Goal: Information Seeking & Learning: Learn about a topic

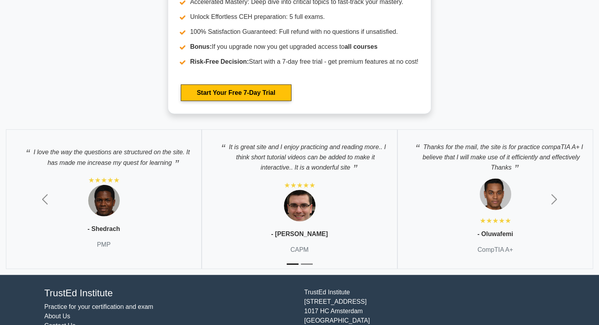
scroll to position [1883, 0]
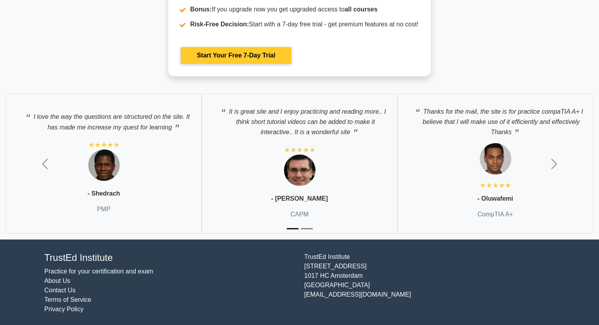
click at [235, 59] on link "Start Your Free 7-Day Trial" at bounding box center [236, 55] width 111 height 17
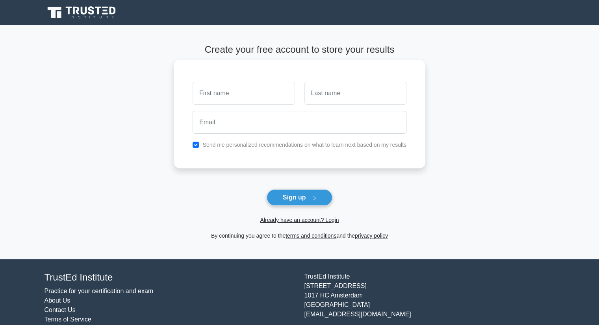
click at [235, 93] on input "text" at bounding box center [244, 93] width 102 height 23
type input "Bama"
click at [344, 101] on input "text" at bounding box center [356, 93] width 102 height 23
type input "Segaran"
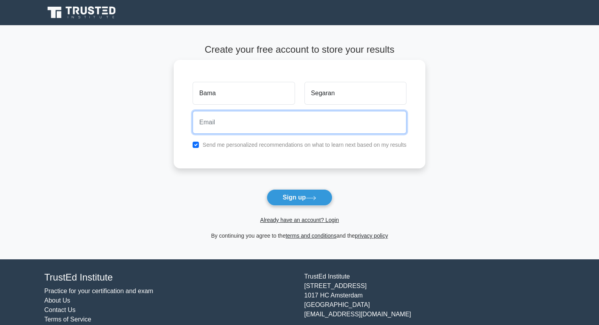
click at [282, 128] on input "email" at bounding box center [300, 122] width 214 height 23
click at [256, 122] on input "email" at bounding box center [300, 122] width 214 height 23
type input "gs69838@student.upm.edu.my"
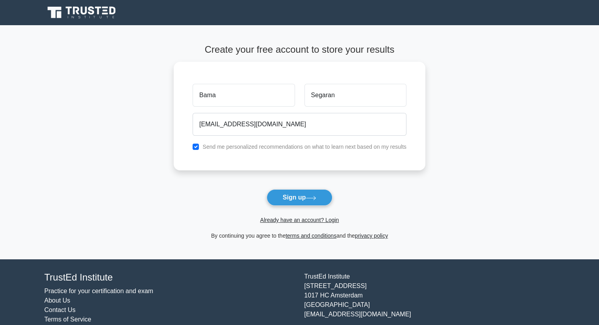
click at [301, 198] on button "Sign up" at bounding box center [300, 198] width 66 height 17
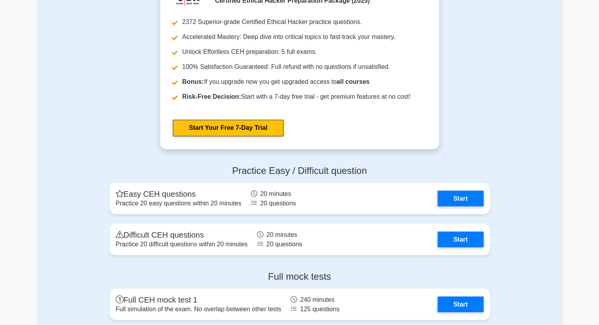
scroll to position [1313, 0]
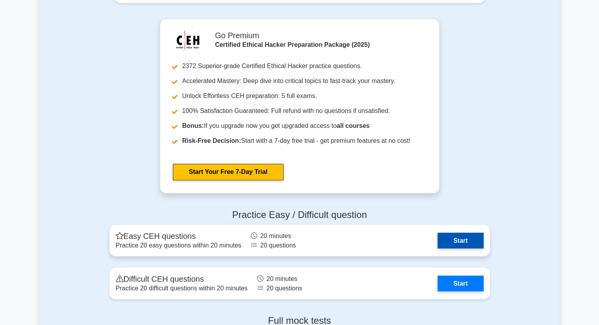
click at [456, 239] on link "Start" at bounding box center [461, 241] width 46 height 16
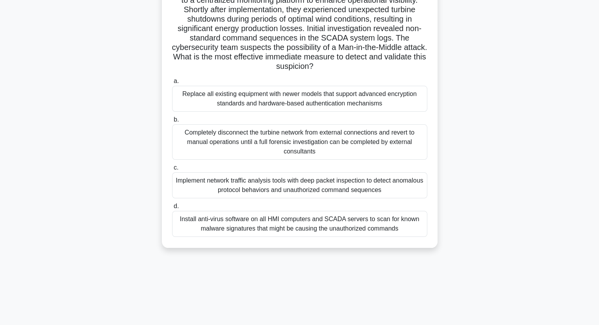
scroll to position [79, 0]
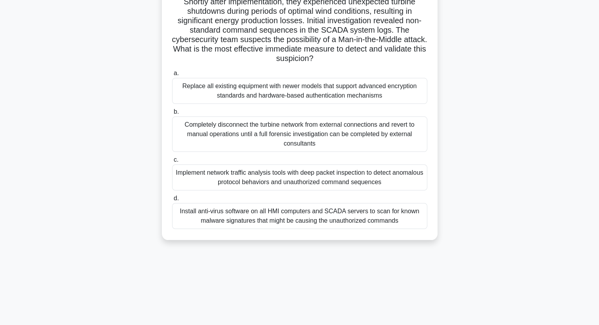
click at [300, 172] on div "Implement network traffic analysis tools with deep packet inspection to detect …" at bounding box center [299, 178] width 255 height 26
click at [172, 163] on input "c. Implement network traffic analysis tools with deep packet inspection to dete…" at bounding box center [172, 160] width 0 height 5
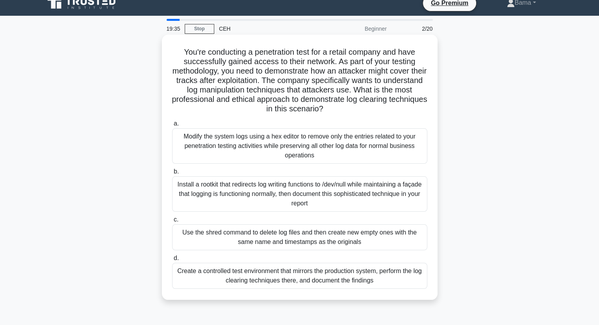
scroll to position [0, 0]
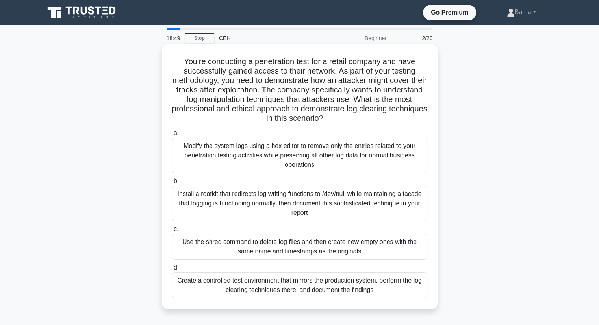
click at [314, 286] on div "Create a controlled test environment that mirrors the production system, perfor…" at bounding box center [299, 286] width 255 height 26
click at [172, 271] on input "d. Create a controlled test environment that mirrors the production system, per…" at bounding box center [172, 268] width 0 height 5
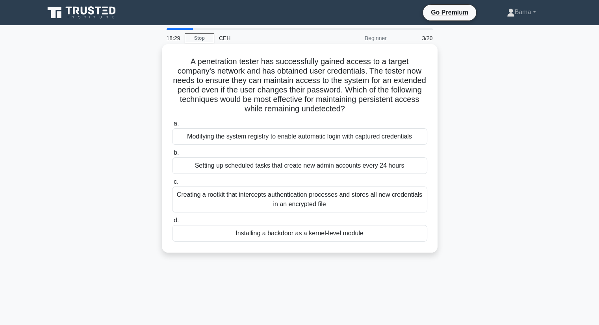
click at [297, 207] on div "Creating a rootkit that intercepts authentication processes and stores all new …" at bounding box center [299, 200] width 255 height 26
click at [172, 185] on input "c. Creating a rootkit that intercepts authentication processes and stores all n…" at bounding box center [172, 182] width 0 height 5
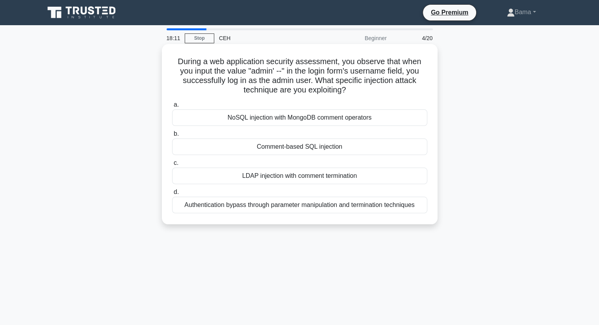
click at [301, 147] on div "Comment-based SQL injection" at bounding box center [299, 147] width 255 height 17
click at [172, 137] on input "b. Comment-based SQL injection" at bounding box center [172, 134] width 0 height 5
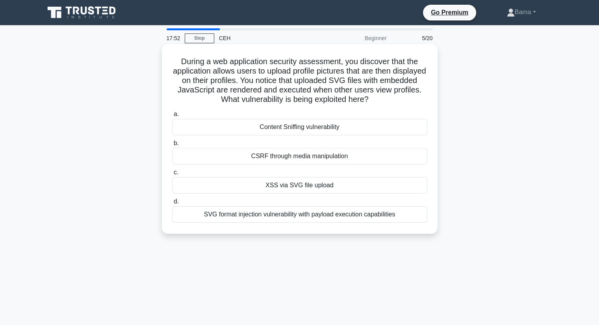
click at [272, 220] on div "SVG format injection vulnerability with payload execution capabilities" at bounding box center [299, 214] width 255 height 17
click at [172, 205] on input "d. SVG format injection vulnerability with payload execution capabilities" at bounding box center [172, 201] width 0 height 5
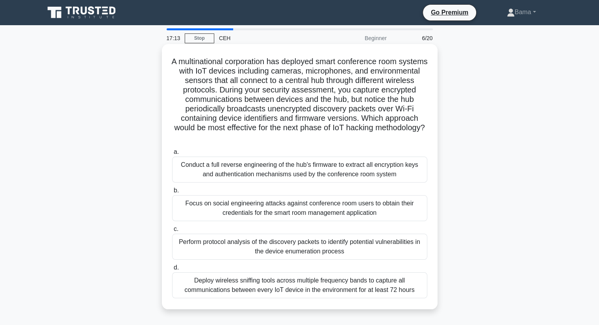
click at [352, 286] on div "Deploy wireless sniffing tools across multiple frequency bands to capture all c…" at bounding box center [299, 286] width 255 height 26
click at [172, 271] on input "d. Deploy wireless sniffing tools across multiple frequency bands to capture al…" at bounding box center [172, 268] width 0 height 5
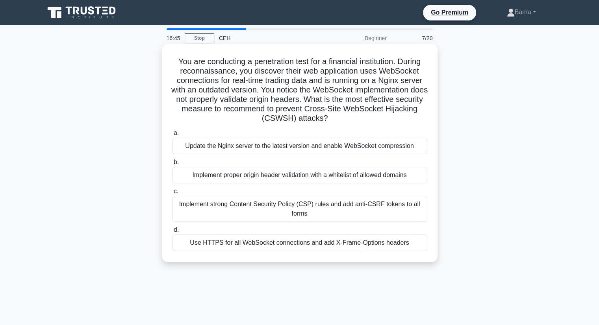
click at [337, 147] on div "Update the Nginx server to the latest version and enable WebSocket compression" at bounding box center [299, 146] width 255 height 17
click at [172, 136] on input "a. Update the Nginx server to the latest version and enable WebSocket compressi…" at bounding box center [172, 133] width 0 height 5
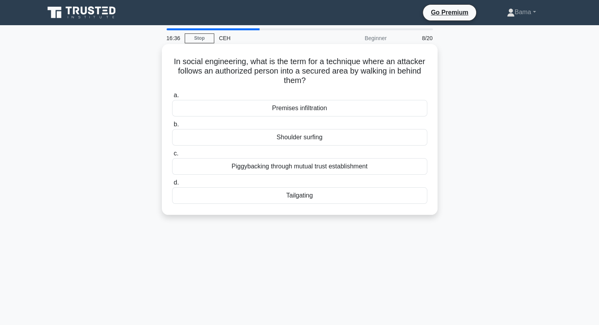
click at [312, 138] on div "Shoulder surfing" at bounding box center [299, 137] width 255 height 17
click at [172, 127] on input "b. Shoulder surfing" at bounding box center [172, 124] width 0 height 5
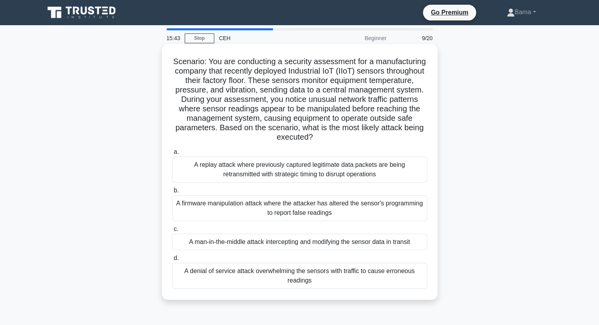
click at [270, 275] on div "A denial of service attack overwhelming the sensors with traffic to cause erron…" at bounding box center [299, 276] width 255 height 26
click at [172, 261] on input "d. A denial of service attack overwhelming the sensors with traffic to cause er…" at bounding box center [172, 258] width 0 height 5
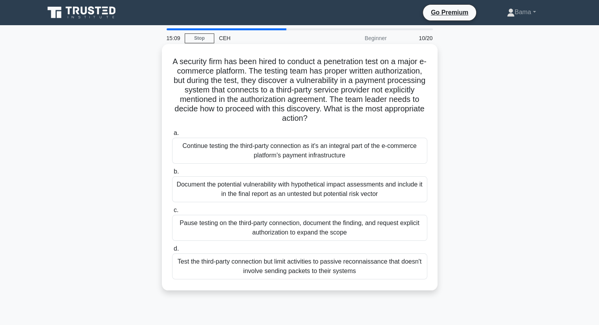
click at [374, 231] on div "Pause testing on the third-party connection, document the finding, and request …" at bounding box center [299, 228] width 255 height 26
click at [172, 213] on input "c. Pause testing on the third-party connection, document the finding, and reque…" at bounding box center [172, 210] width 0 height 5
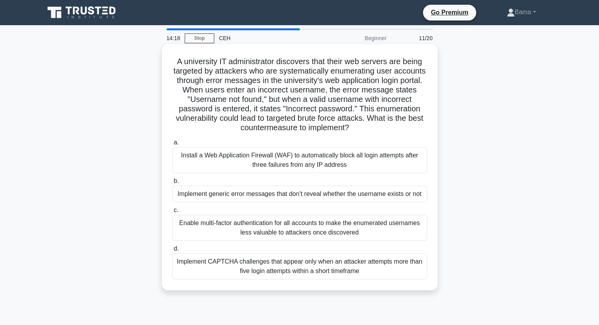
click at [397, 198] on div "Implement generic error messages that don't reveal whether the username exists …" at bounding box center [299, 194] width 255 height 17
click at [172, 184] on input "b. Implement generic error messages that don't reveal whether the username exis…" at bounding box center [172, 181] width 0 height 5
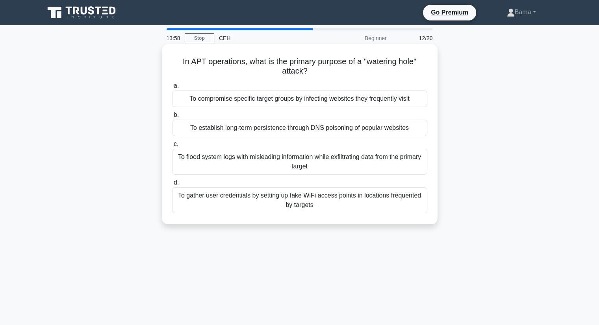
click at [370, 167] on div "To flood system logs with misleading information while exfiltrating data from t…" at bounding box center [299, 162] width 255 height 26
click at [172, 147] on input "c. To flood system logs with misleading information while exfiltrating data fro…" at bounding box center [172, 144] width 0 height 5
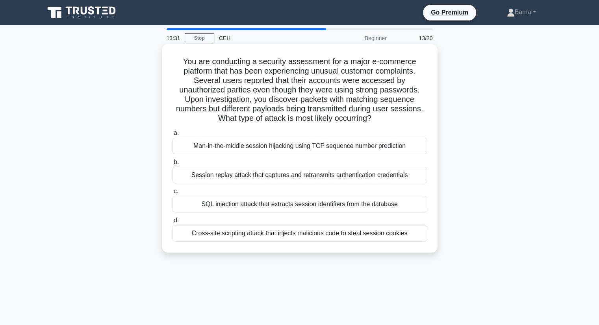
click at [370, 236] on div "Cross-site scripting attack that injects malicious code to steal session cookies" at bounding box center [299, 233] width 255 height 17
click at [172, 223] on input "d. Cross-site scripting attack that injects malicious code to steal session coo…" at bounding box center [172, 220] width 0 height 5
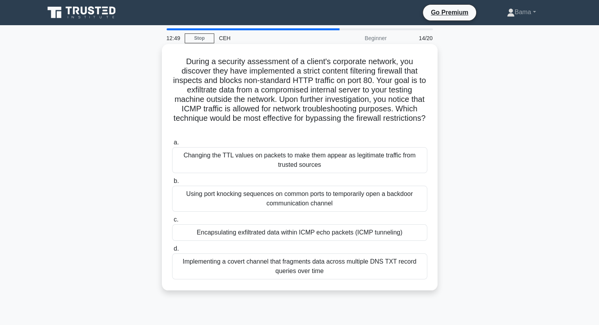
click at [328, 267] on div "Implementing a covert channel that fragments data across multiple DNS TXT recor…" at bounding box center [299, 267] width 255 height 26
click at [172, 252] on input "d. Implementing a covert channel that fragments data across multiple DNS TXT re…" at bounding box center [172, 249] width 0 height 5
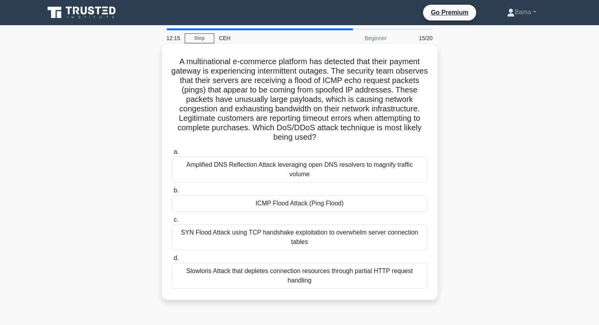
click at [356, 239] on div "SYN Flood Attack using TCP handshake exploitation to overwhelm server connectio…" at bounding box center [299, 238] width 255 height 26
click at [172, 223] on input "c. SYN Flood Attack using TCP handshake exploitation to overwhelm server connec…" at bounding box center [172, 220] width 0 height 5
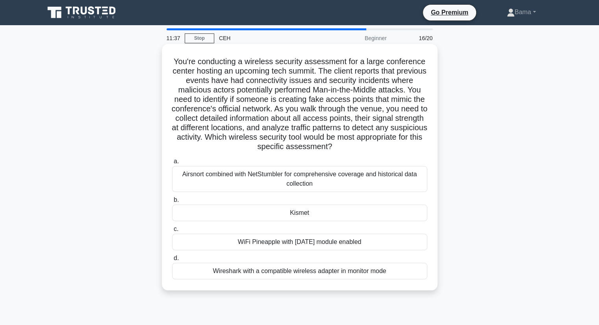
click at [307, 213] on div "Kismet" at bounding box center [299, 213] width 255 height 17
click at [172, 203] on input "b. Kismet" at bounding box center [172, 200] width 0 height 5
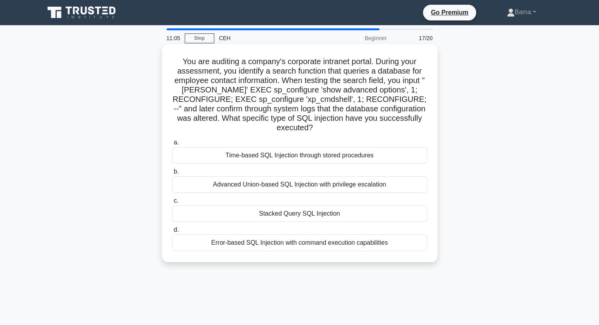
click at [309, 151] on div "Time-based SQL Injection through stored procedures" at bounding box center [299, 155] width 255 height 17
click at [172, 145] on input "a. Time-based SQL Injection through stored procedures" at bounding box center [172, 142] width 0 height 5
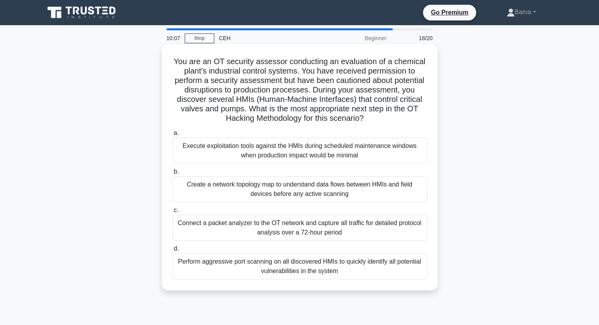
click at [326, 156] on div "Execute exploitation tools against the HMIs during scheduled maintenance window…" at bounding box center [299, 151] width 255 height 26
click at [172, 136] on input "a. Execute exploitation tools against the HMIs during scheduled maintenance win…" at bounding box center [172, 133] width 0 height 5
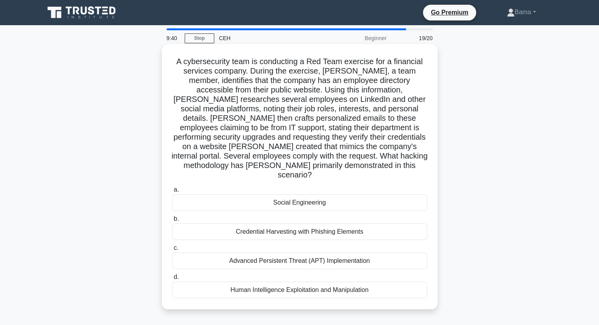
click at [313, 227] on div "Credential Harvesting with Phishing Elements" at bounding box center [299, 232] width 255 height 17
click at [172, 222] on input "b. Credential Harvesting with Phishing Elements" at bounding box center [172, 219] width 0 height 5
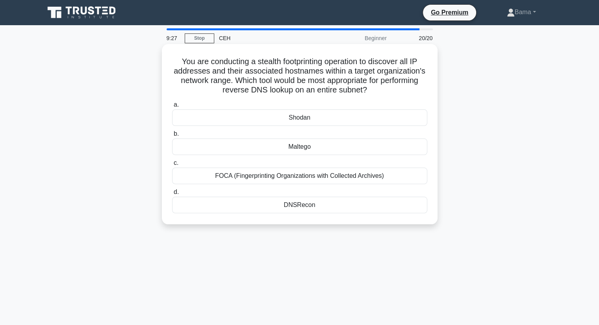
click at [320, 207] on div "DNSRecon" at bounding box center [299, 205] width 255 height 17
click at [172, 195] on input "d. DNSRecon" at bounding box center [172, 192] width 0 height 5
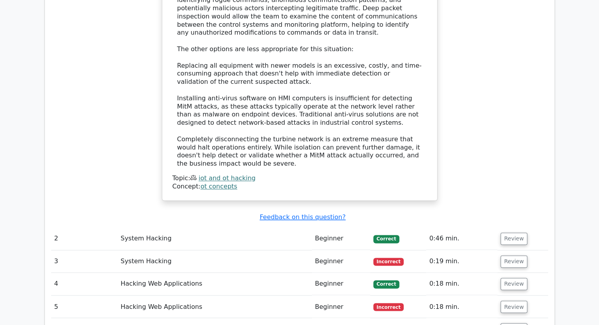
scroll to position [1182, 0]
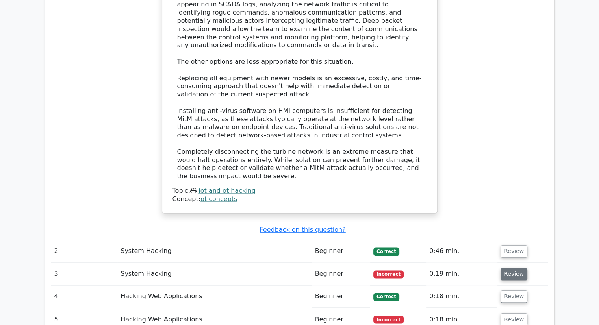
click at [509, 268] on button "Review" at bounding box center [514, 274] width 27 height 12
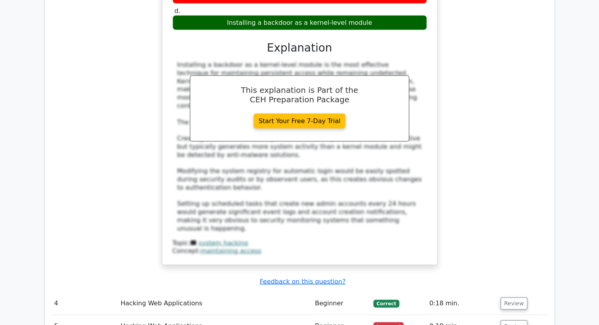
scroll to position [1694, 0]
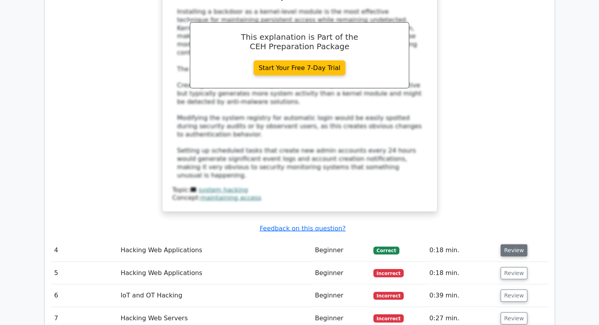
click at [515, 245] on button "Review" at bounding box center [514, 251] width 27 height 12
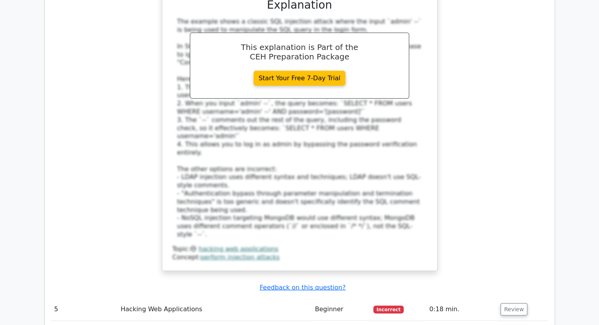
scroll to position [2167, 0]
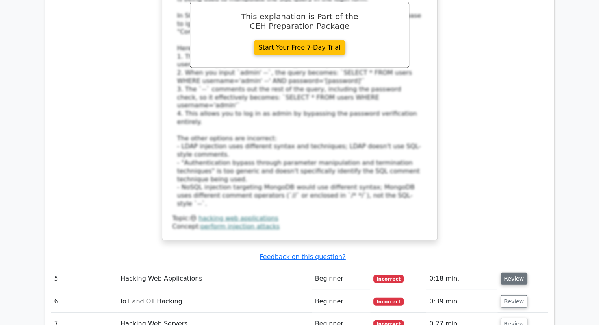
click at [512, 273] on button "Review" at bounding box center [514, 279] width 27 height 12
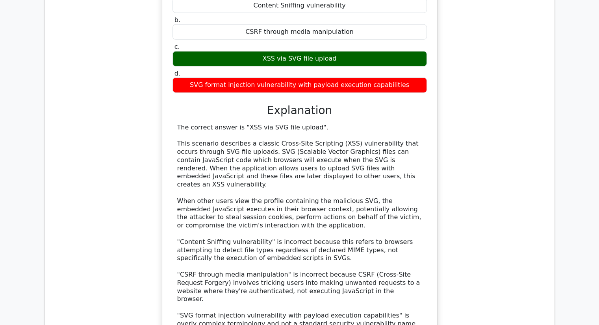
scroll to position [2640, 0]
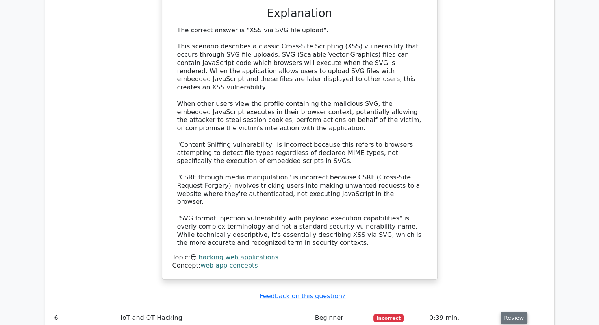
click at [506, 312] on button "Review" at bounding box center [514, 318] width 27 height 12
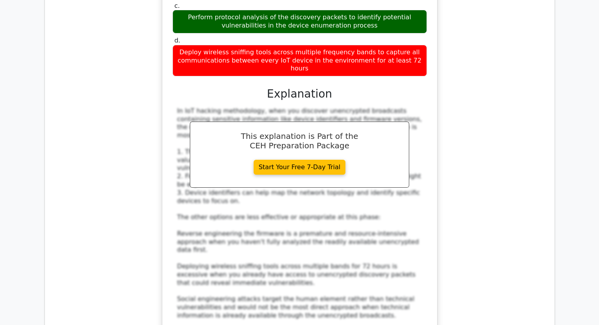
scroll to position [3152, 0]
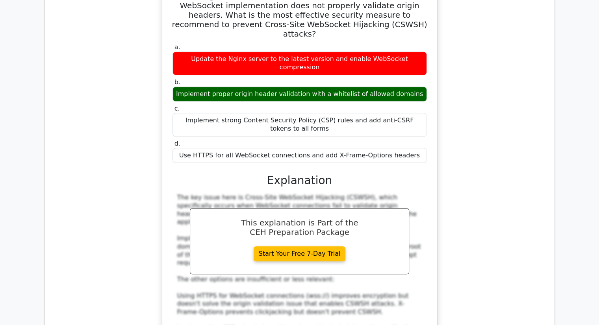
scroll to position [3665, 0]
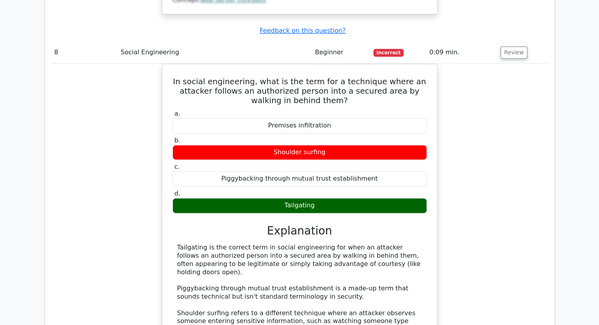
scroll to position [4019, 0]
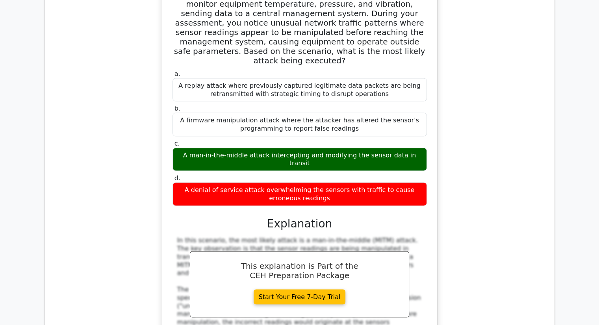
scroll to position [4492, 0]
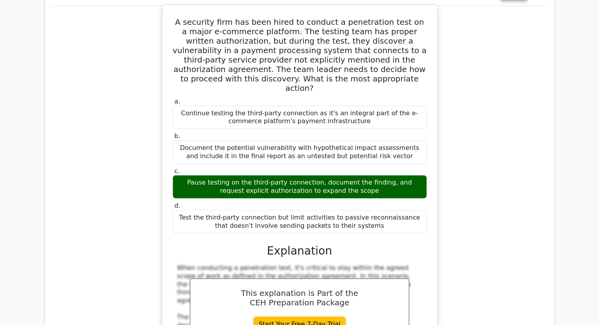
scroll to position [5005, 0]
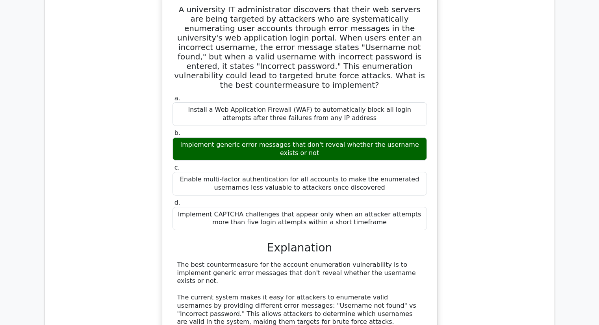
scroll to position [5556, 0]
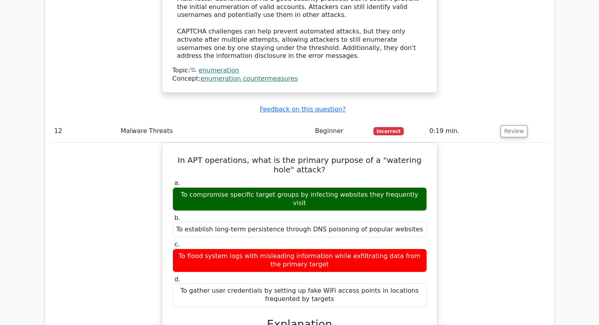
scroll to position [6108, 0]
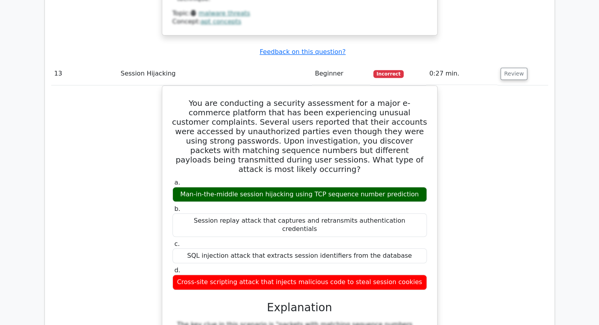
scroll to position [6541, 0]
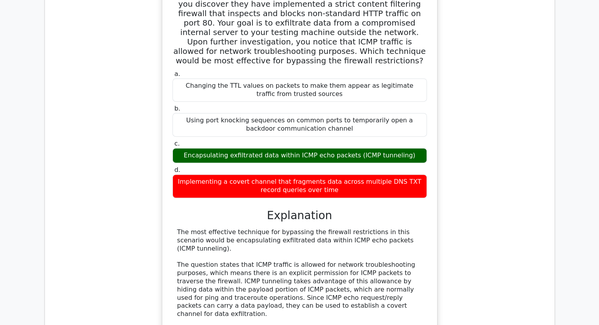
scroll to position [7014, 0]
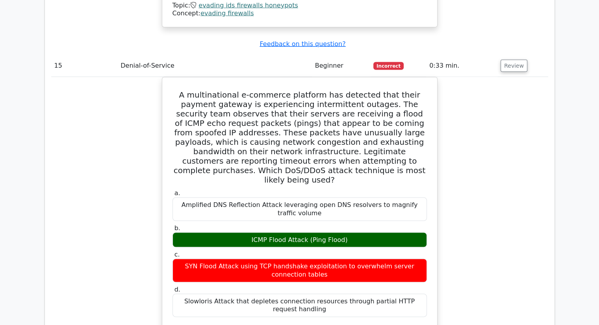
scroll to position [7566, 0]
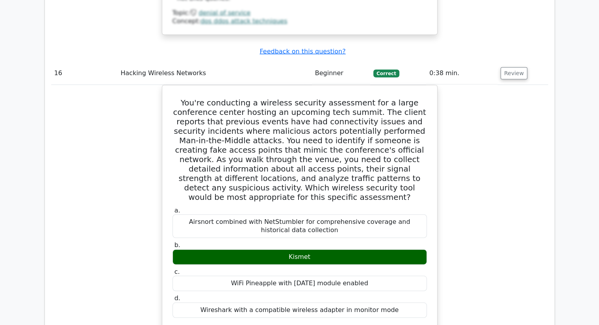
scroll to position [8118, 0]
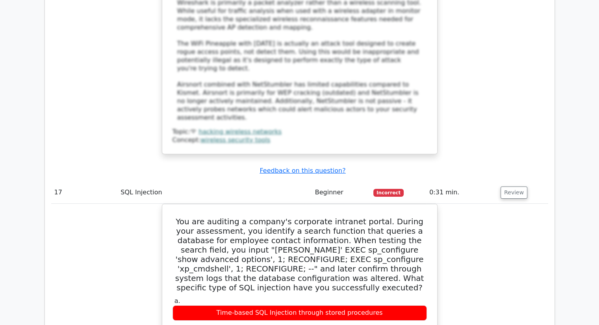
scroll to position [8591, 0]
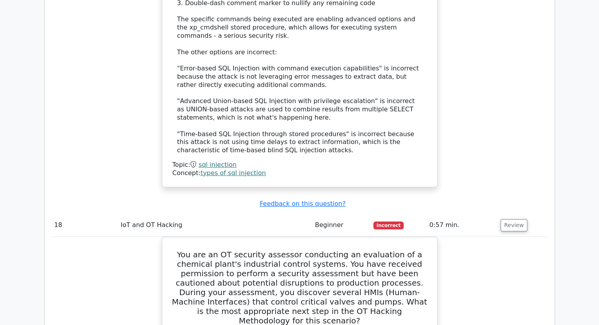
scroll to position [9142, 0]
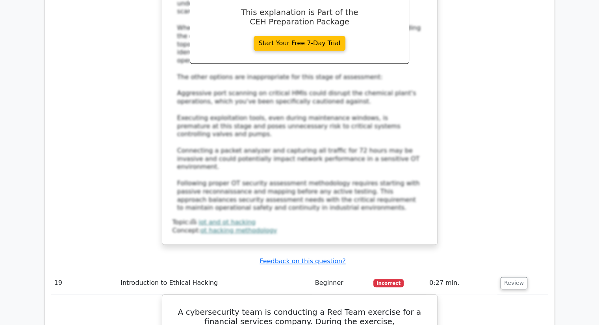
scroll to position [9654, 0]
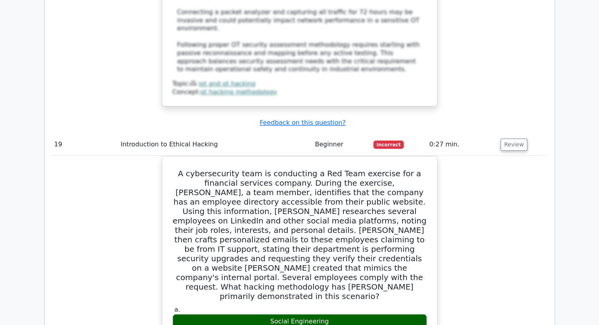
scroll to position [10315, 0]
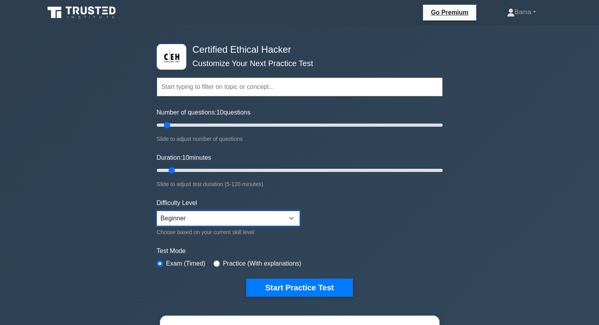
click at [289, 216] on select "Beginner Intermediate Expert" at bounding box center [228, 218] width 143 height 15
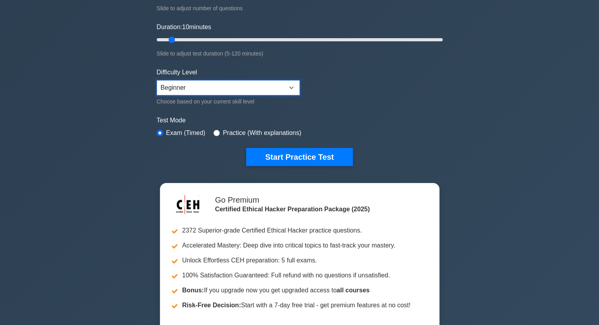
scroll to position [118, 0]
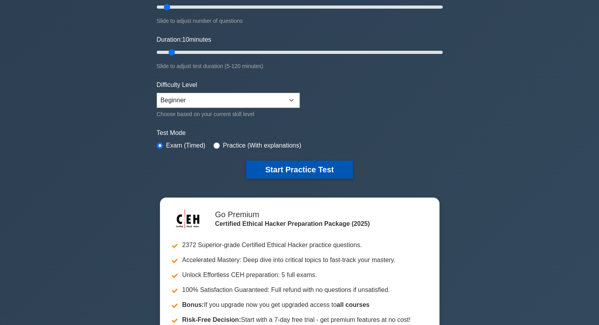
click at [300, 167] on button "Start Practice Test" at bounding box center [299, 170] width 106 height 18
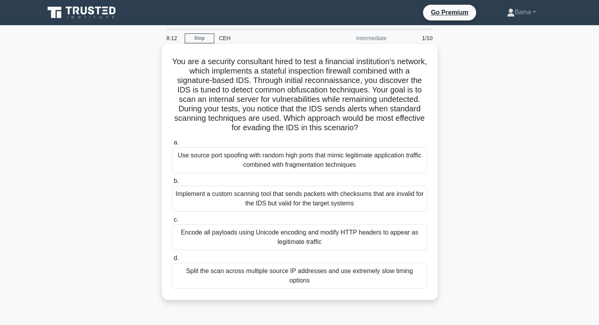
click at [292, 204] on div "Implement a custom scanning tool that sends packets with checksums that are inv…" at bounding box center [299, 199] width 255 height 26
click at [172, 184] on input "b. Implement a custom scanning tool that sends packets with checksums that are …" at bounding box center [172, 181] width 0 height 5
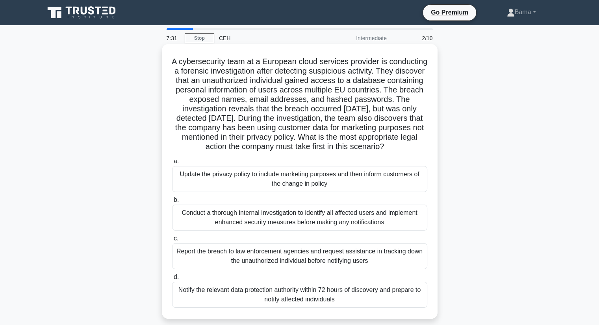
scroll to position [39, 0]
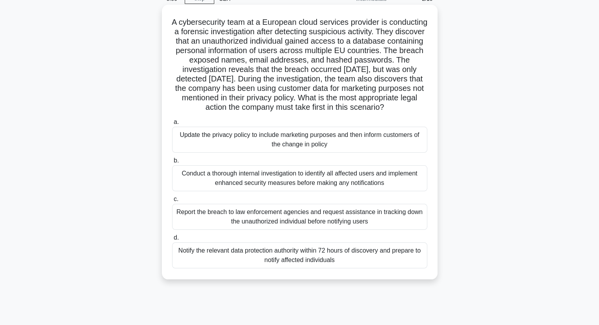
click at [387, 192] on div "Conduct a thorough internal investigation to identify all affected users and im…" at bounding box center [299, 179] width 255 height 26
click at [172, 164] on input "b. Conduct a thorough internal investigation to identify all affected users and…" at bounding box center [172, 160] width 0 height 5
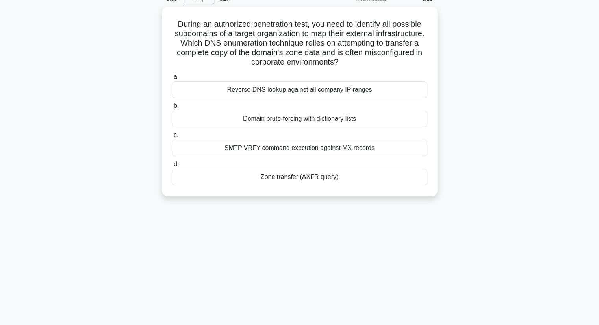
scroll to position [0, 0]
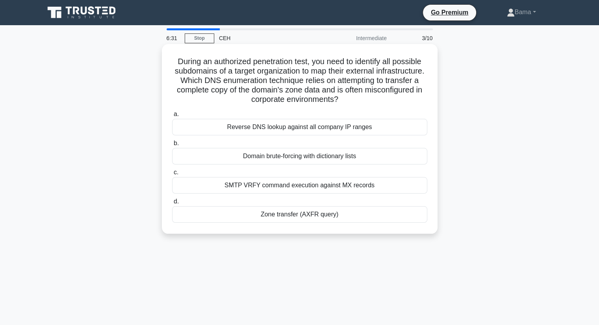
click at [402, 127] on div "Reverse DNS lookup against all company IP ranges" at bounding box center [299, 127] width 255 height 17
click at [172, 117] on input "a. Reverse DNS lookup against all company IP ranges" at bounding box center [172, 114] width 0 height 5
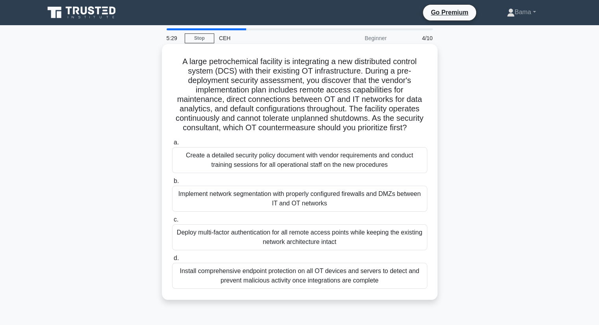
click at [361, 171] on div "Create a detailed security policy document with vendor requirements and conduct…" at bounding box center [299, 160] width 255 height 26
click at [172, 145] on input "a. Create a detailed security policy document with vendor requirements and cond…" at bounding box center [172, 142] width 0 height 5
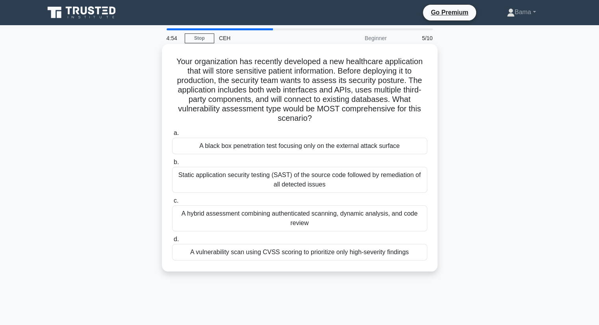
click at [393, 257] on div "A vulnerability scan using CVSS scoring to prioritize only high-severity findin…" at bounding box center [299, 252] width 255 height 17
click at [172, 242] on input "d. A vulnerability scan using CVSS scoring to prioritize only high-severity fin…" at bounding box center [172, 239] width 0 height 5
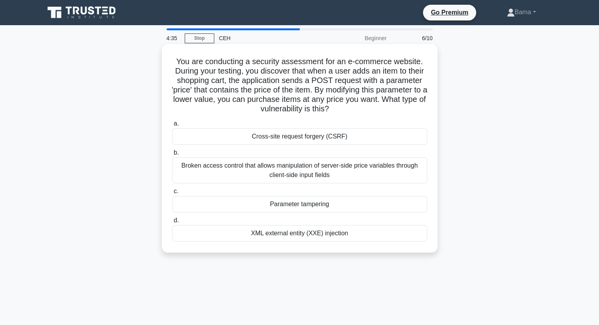
click at [381, 206] on div "Parameter tampering" at bounding box center [299, 204] width 255 height 17
click at [172, 194] on input "c. Parameter tampering" at bounding box center [172, 191] width 0 height 5
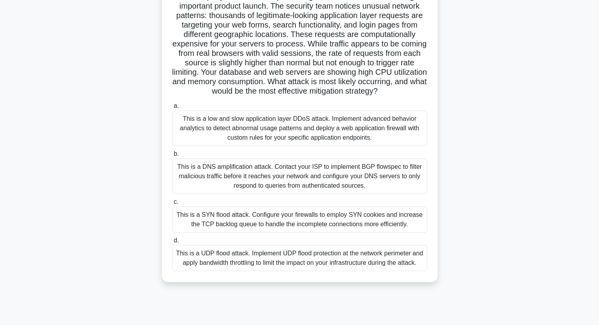
scroll to position [79, 0]
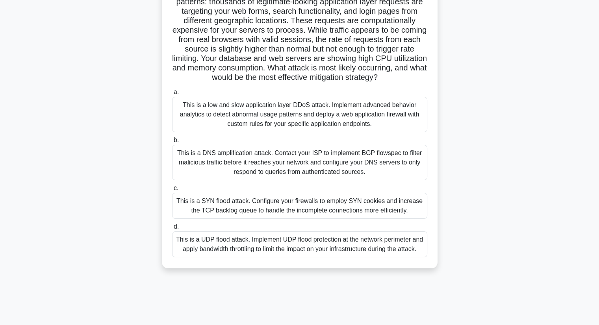
click at [366, 219] on div "This is a SYN flood attack. Configure your firewalls to employ SYN cookies and …" at bounding box center [299, 206] width 255 height 26
click at [172, 191] on input "c. This is a SYN flood attack. Configure your firewalls to employ SYN cookies a…" at bounding box center [172, 188] width 0 height 5
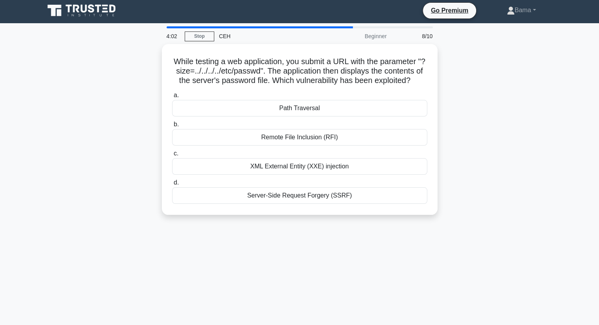
scroll to position [0, 0]
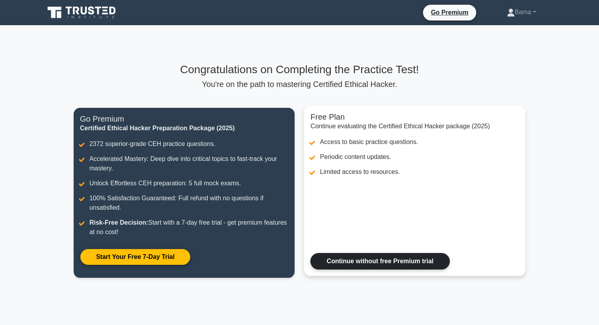
click at [404, 262] on link "Continue without free Premium trial" at bounding box center [380, 261] width 139 height 17
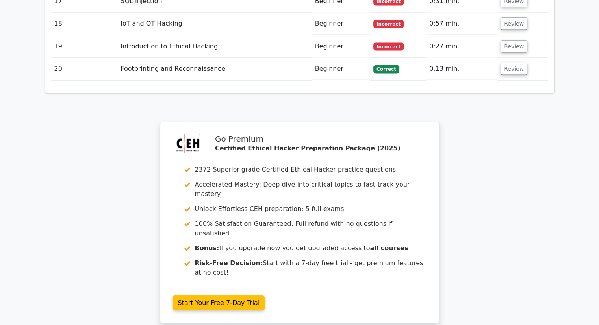
scroll to position [1847, 0]
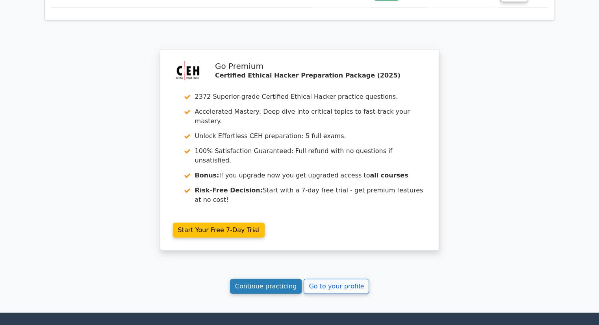
click at [282, 279] on link "Continue practicing" at bounding box center [266, 286] width 72 height 15
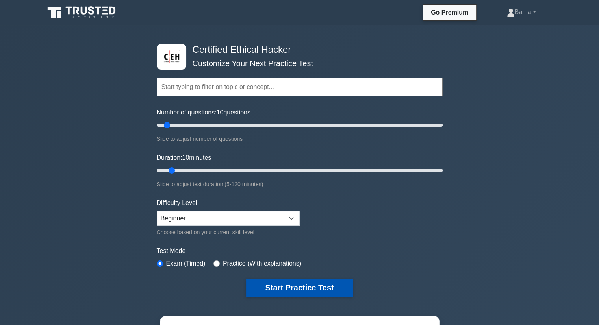
click at [303, 286] on button "Start Practice Test" at bounding box center [299, 288] width 106 height 18
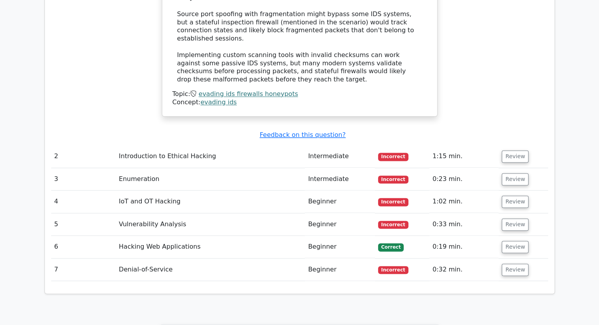
scroll to position [946, 0]
